Goal: Task Accomplishment & Management: Use online tool/utility

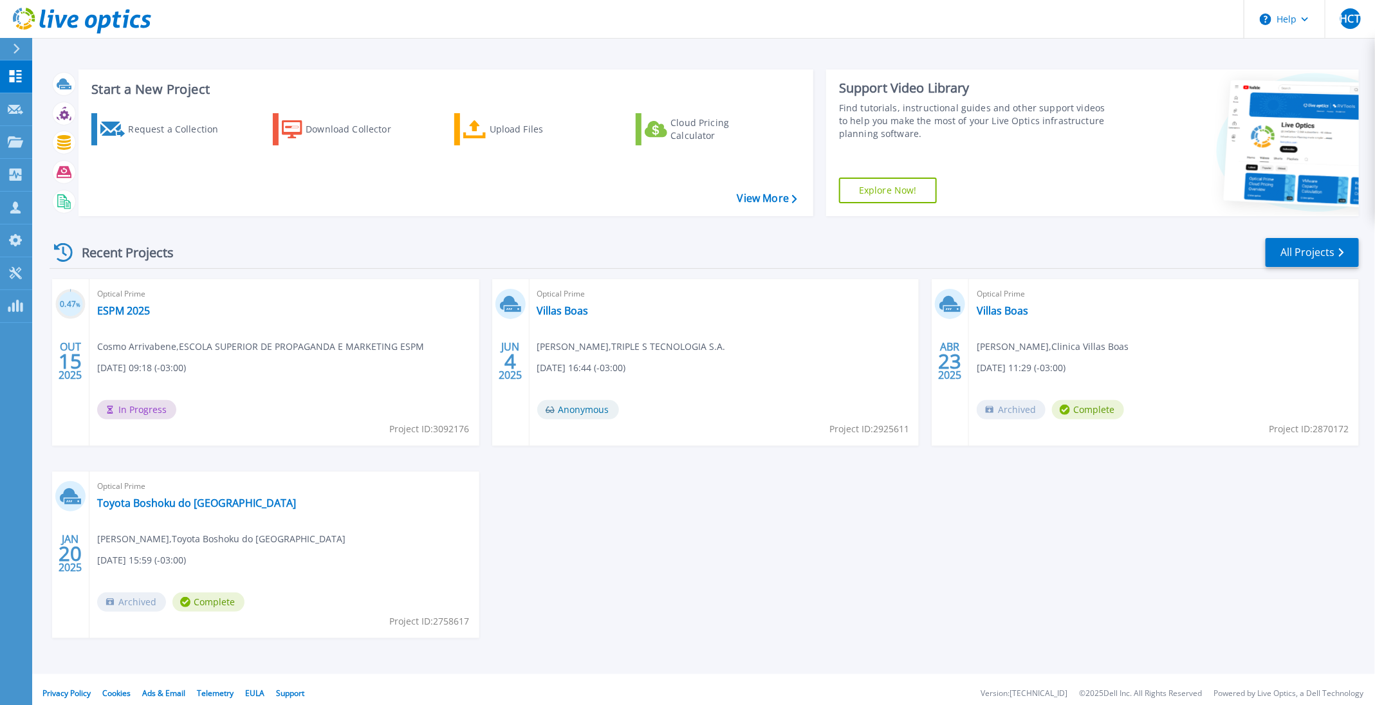
click at [54, 21] on icon at bounding box center [82, 21] width 138 height 26
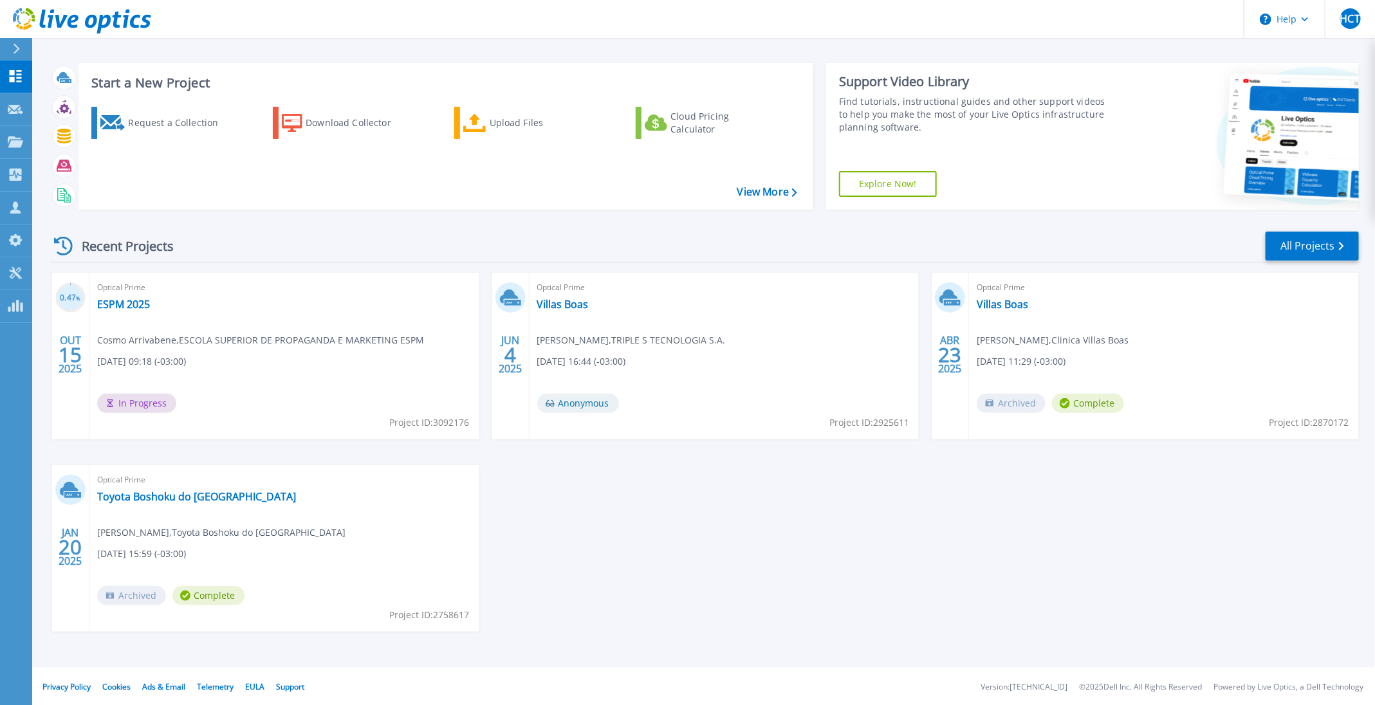
scroll to position [8, 0]
click at [78, 18] on icon at bounding box center [73, 22] width 11 height 14
click at [16, 41] on div at bounding box center [22, 49] width 21 height 22
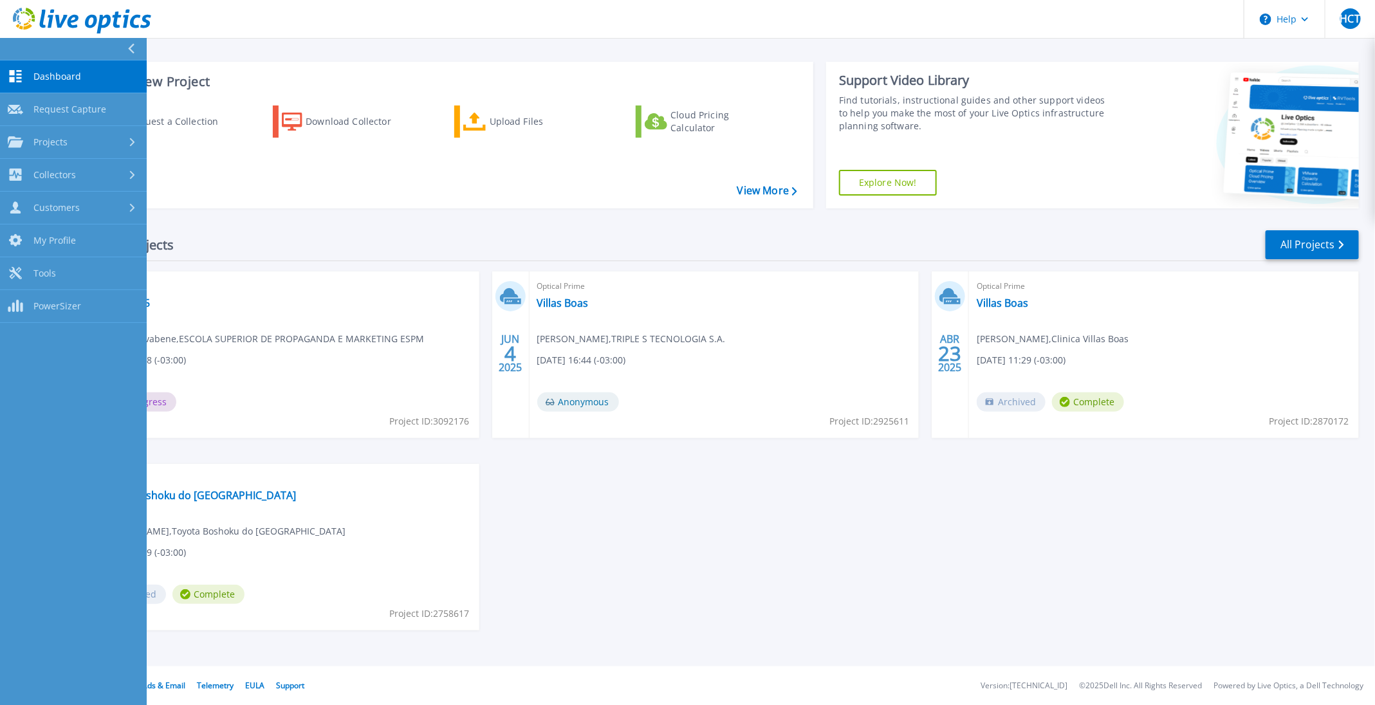
click at [599, 582] on div "0.47 % OUT 15 2025 Optical Prime ESPM 2025 Cosmo Arrivabene , ESCOLA SUPERIOR D…" at bounding box center [699, 464] width 1320 height 385
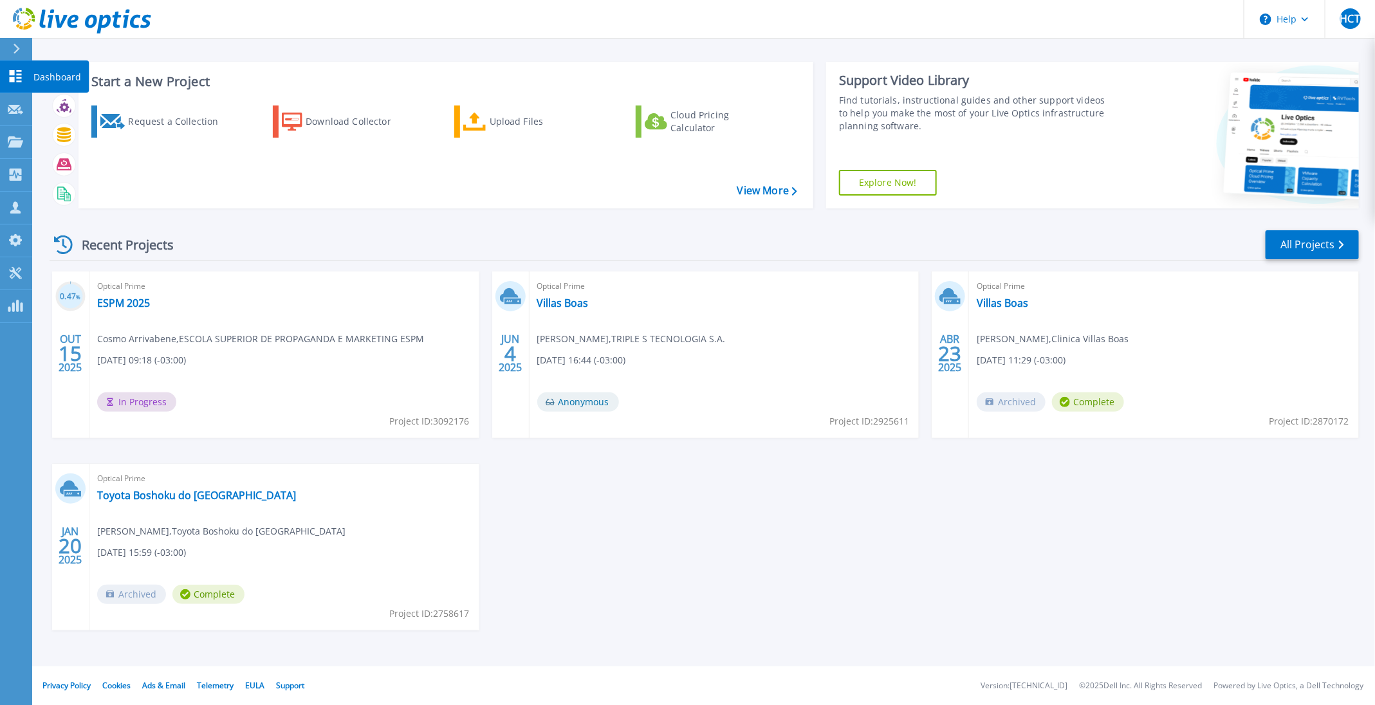
click at [19, 77] on icon at bounding box center [16, 76] width 12 height 12
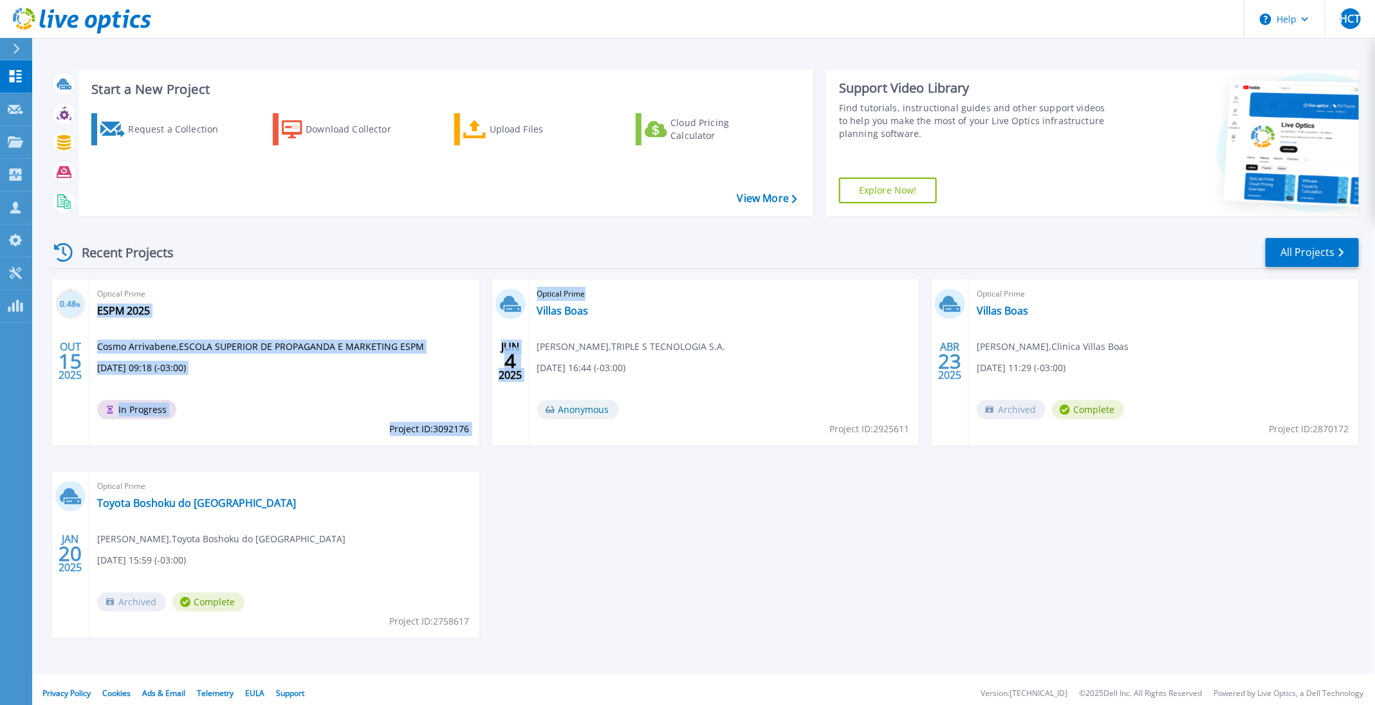
drag, startPoint x: 205, startPoint y: 358, endPoint x: 694, endPoint y: 414, distance: 492.3
click at [694, 414] on div "0.48 % OUT 15 2025 Optical Prime ESPM 2025 Cosmo Arrivabene , ESCOLA SUPERIOR D…" at bounding box center [699, 471] width 1320 height 385
click at [678, 493] on div "0.48 % OUT 15 2025 Optical Prime ESPM 2025 Cosmo Arrivabene , ESCOLA SUPERIOR D…" at bounding box center [699, 471] width 1320 height 385
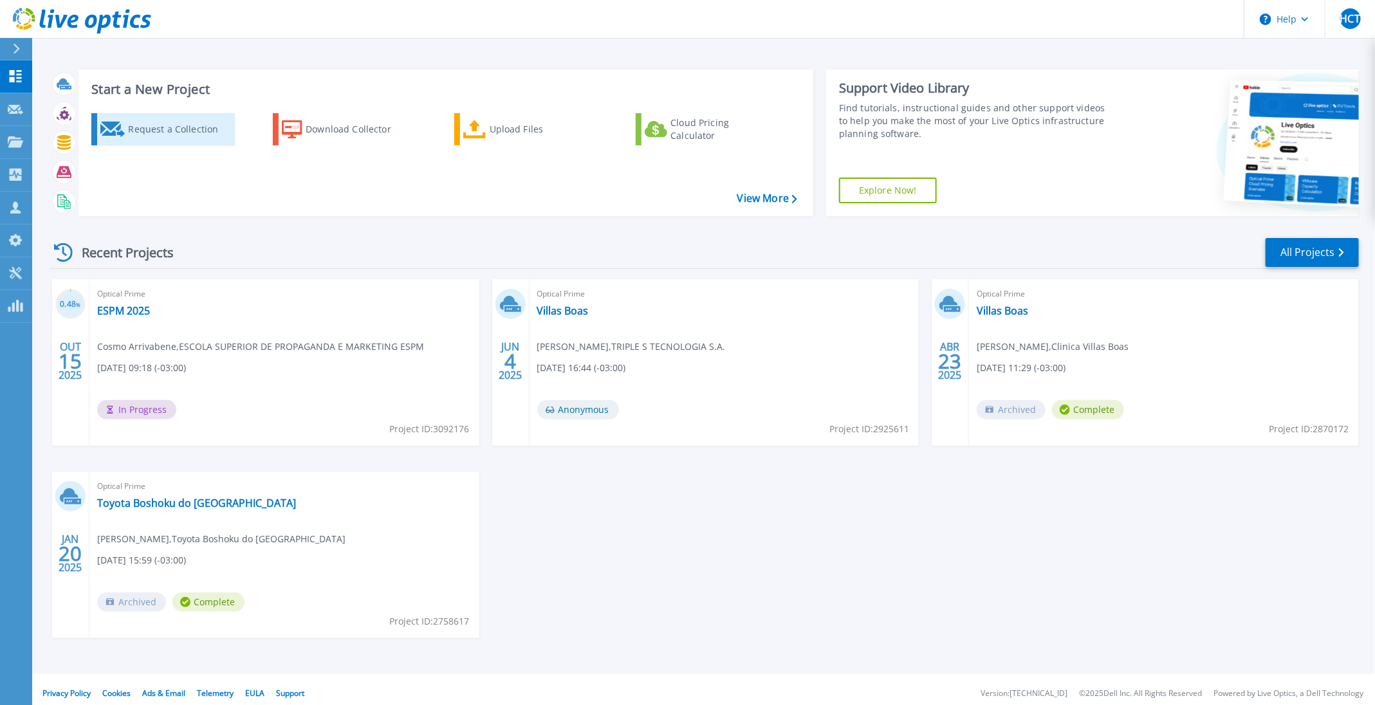
click at [157, 129] on div "Request a Collection" at bounding box center [179, 129] width 103 height 26
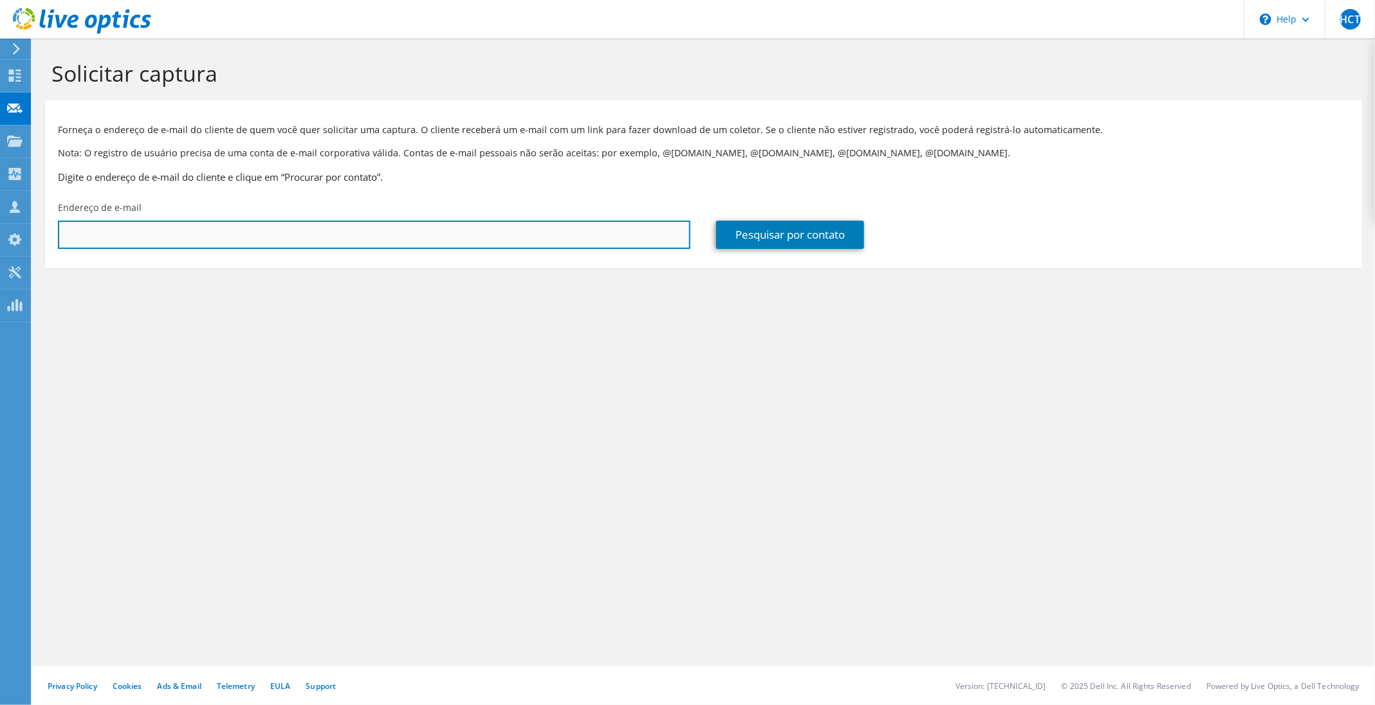
drag, startPoint x: 164, startPoint y: 234, endPoint x: 157, endPoint y: 234, distance: 7.1
click at [164, 234] on input "text" at bounding box center [374, 235] width 633 height 28
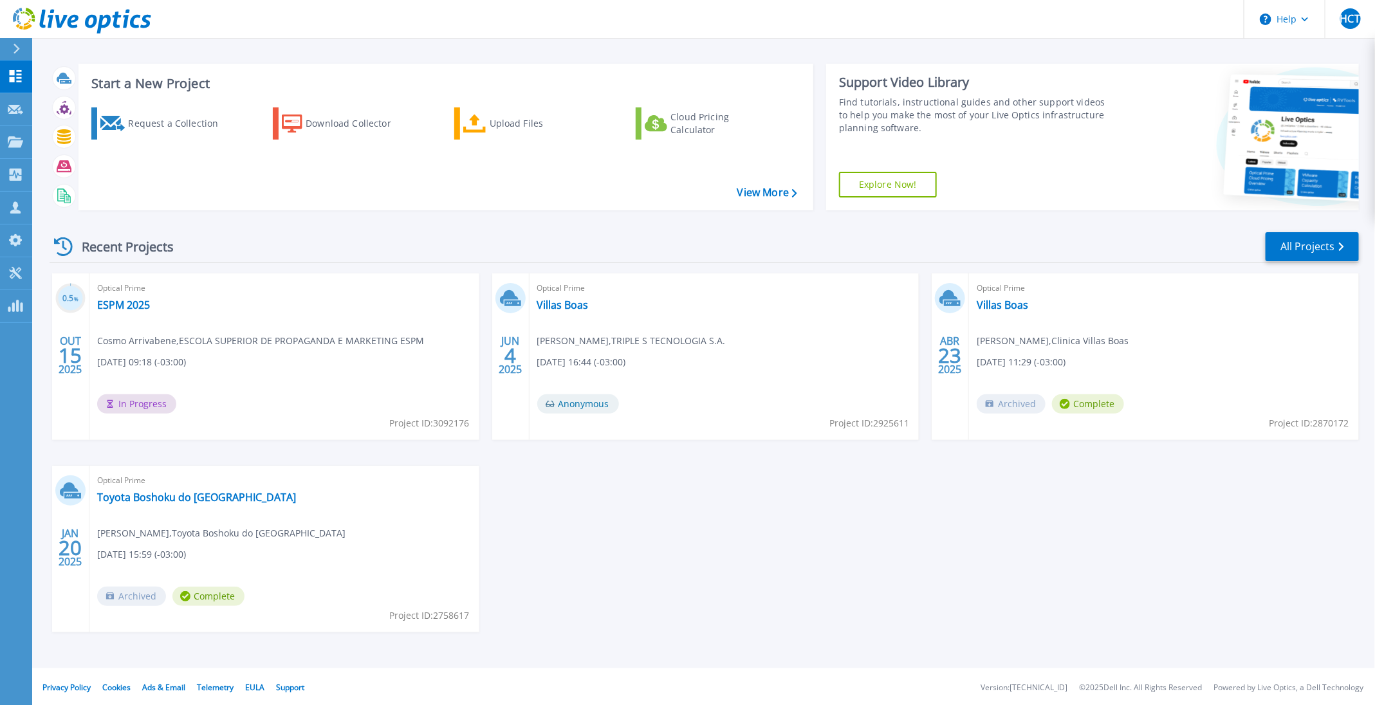
scroll to position [8, 0]
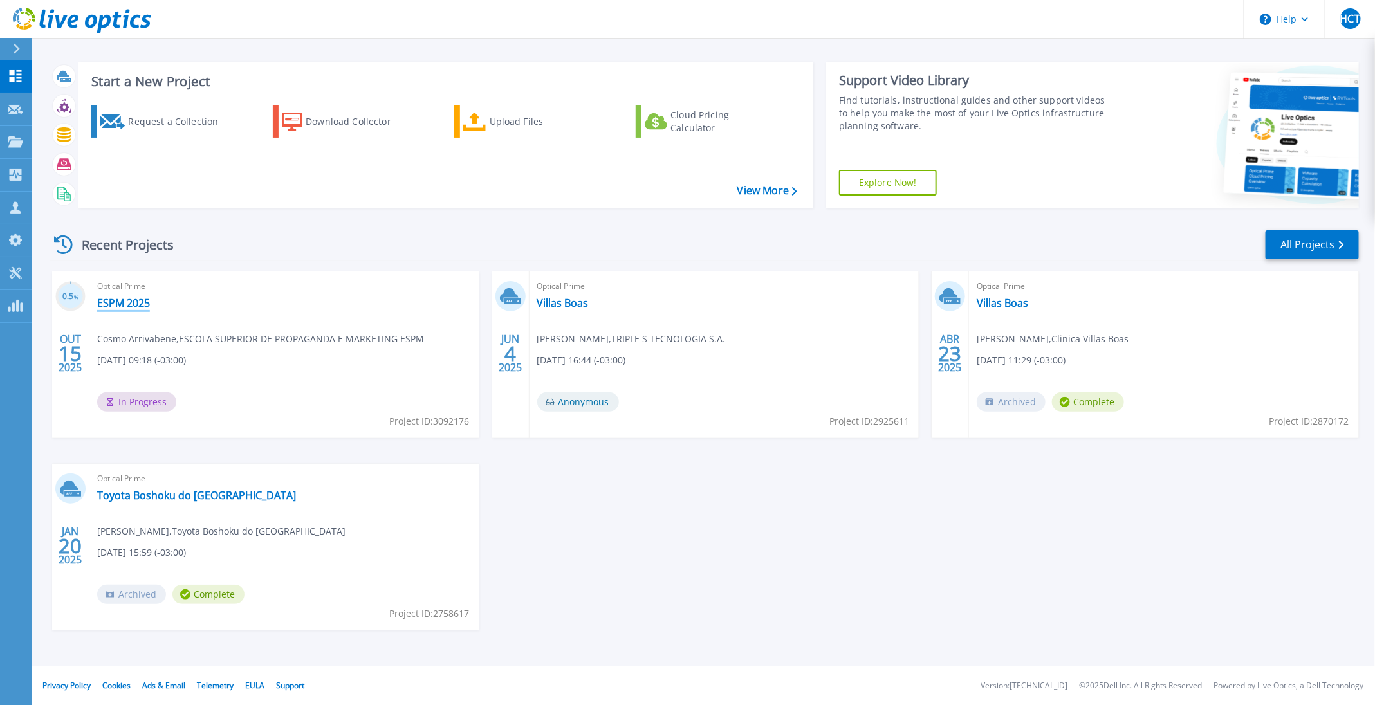
click at [129, 304] on link "ESPM 2025" at bounding box center [123, 303] width 53 height 13
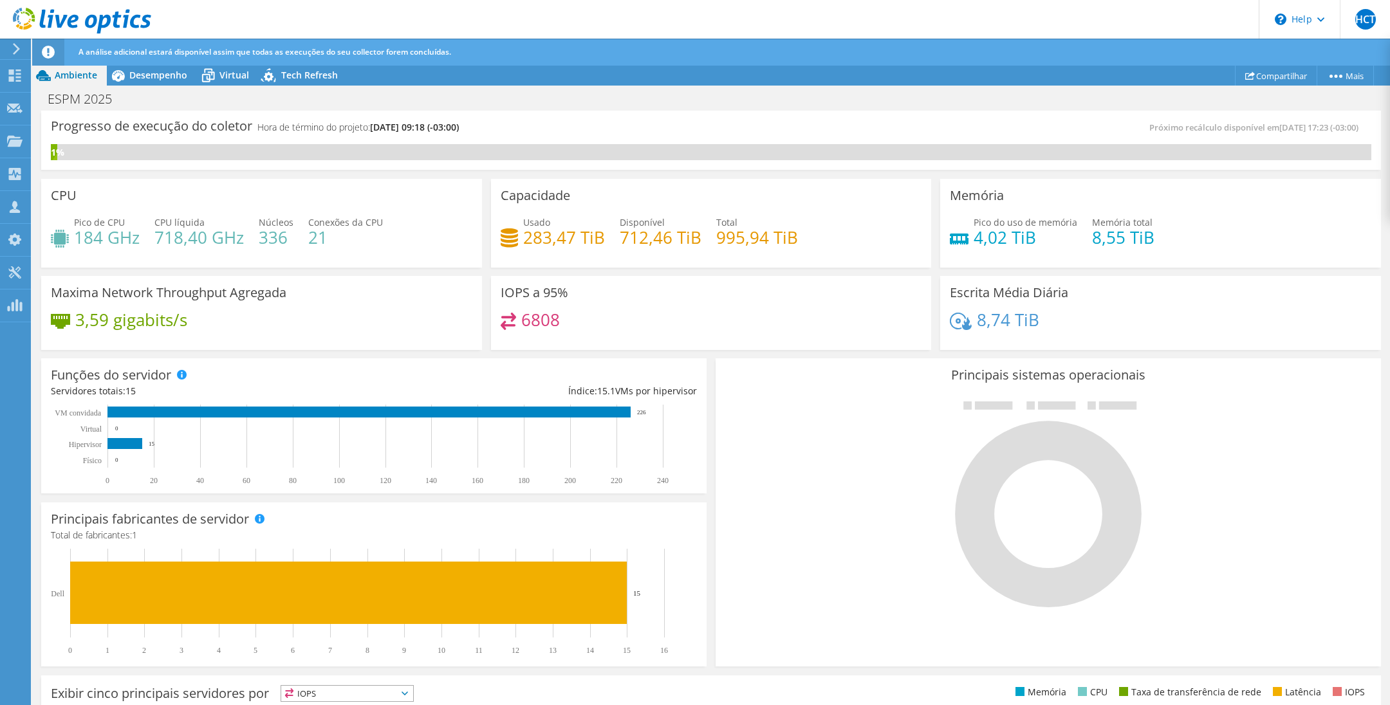
click at [449, 145] on div "1%" at bounding box center [711, 152] width 1321 height 16
click at [448, 149] on div "1%" at bounding box center [711, 152] width 1321 height 16
